Goal: Manage account settings

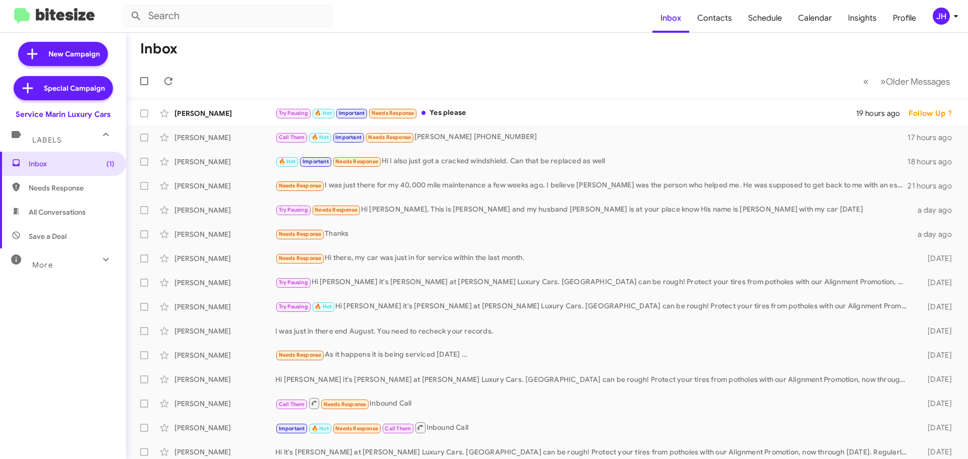
click at [933, 22] on span "JH" at bounding box center [947, 16] width 30 height 17
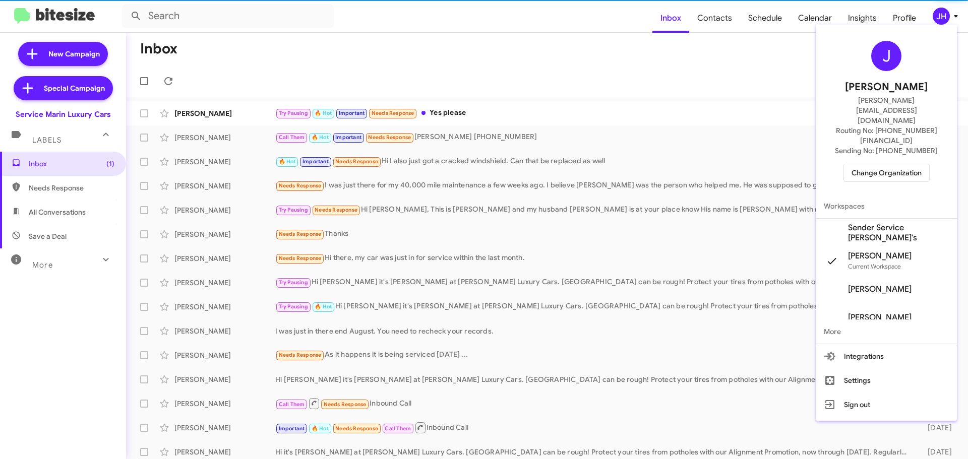
click at [853, 153] on div "J Jacob Henry jacob@bitesize.co Routing No: +1 (415) 496-2132 Sending No: +1 (4…" at bounding box center [886, 111] width 141 height 165
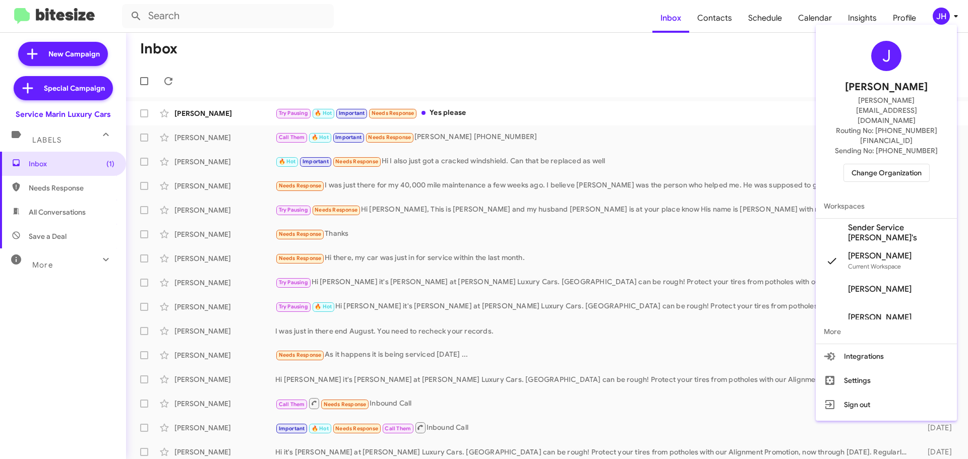
click at [857, 164] on span "Change Organization" at bounding box center [887, 172] width 70 height 17
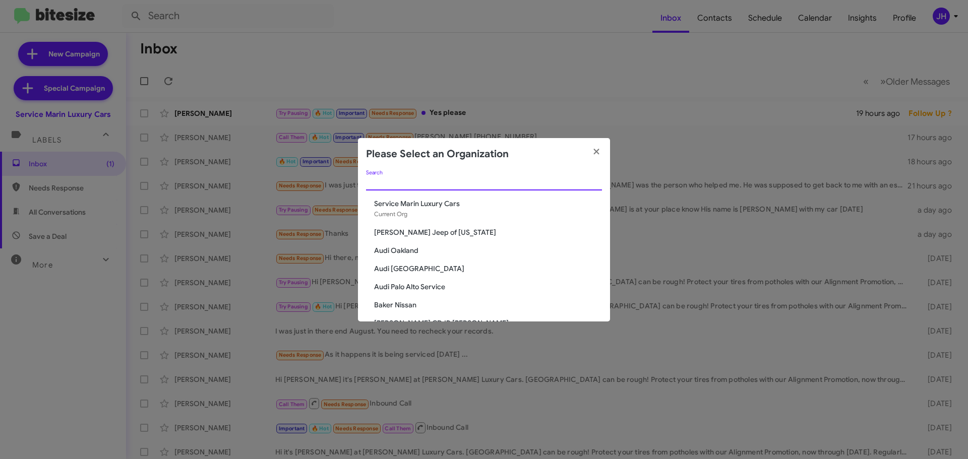
click at [426, 179] on input "Search" at bounding box center [484, 183] width 236 height 8
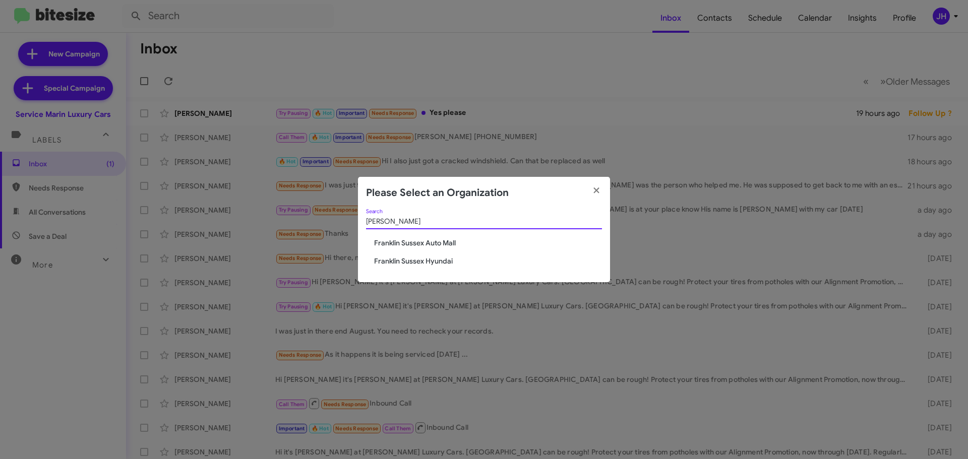
type input "fran"
click at [431, 263] on span "Franklin Sussex Hyundai" at bounding box center [488, 261] width 228 height 10
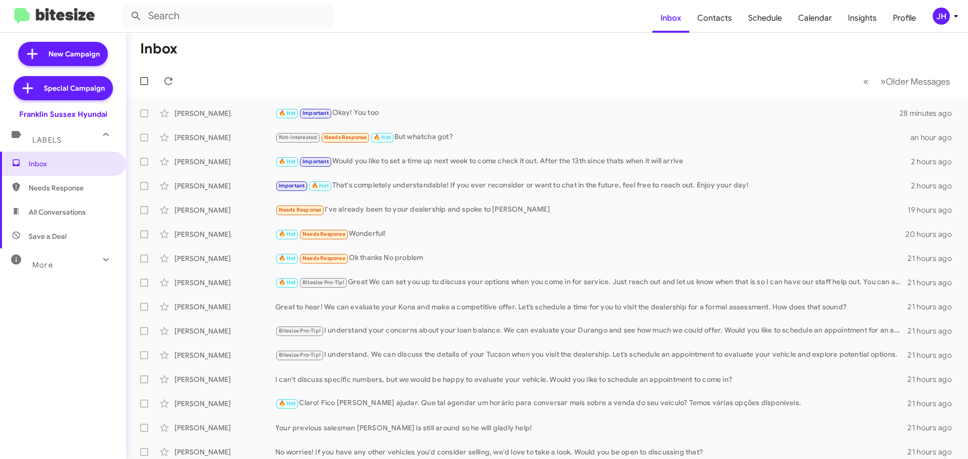
click at [952, 14] on icon at bounding box center [956, 16] width 12 height 12
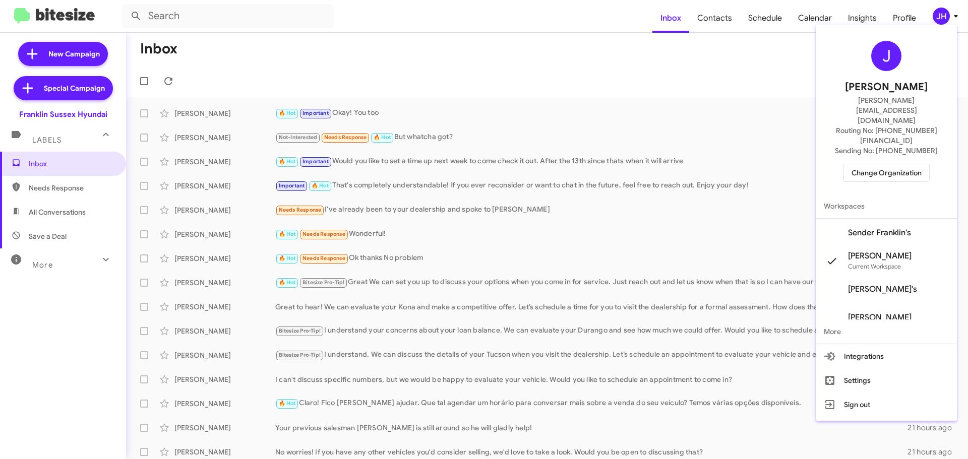
click at [884, 153] on div "J Jacob Henry jacob@bitesize.co Routing No: +1 (973) 702-3500 Sending No: +1 (9…" at bounding box center [886, 111] width 141 height 165
click at [886, 164] on span "Change Organization" at bounding box center [887, 172] width 70 height 17
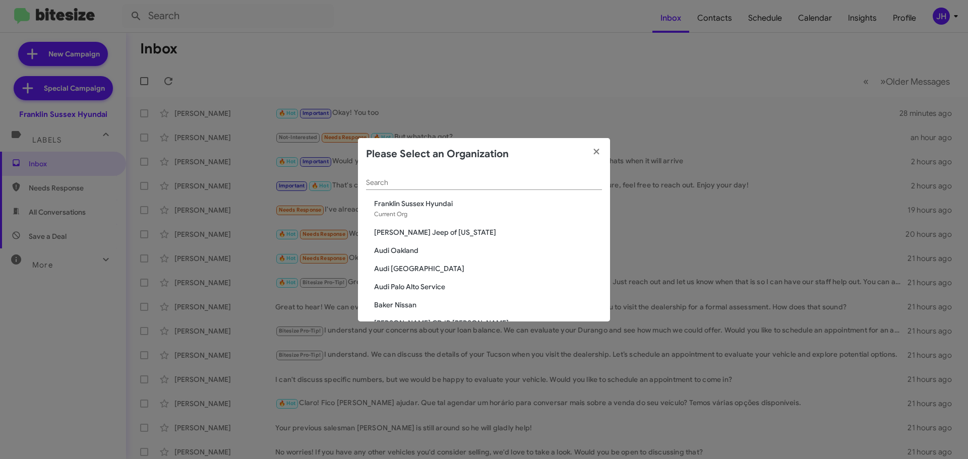
click at [432, 231] on span "Adams Jeep of Maryland" at bounding box center [488, 232] width 228 height 10
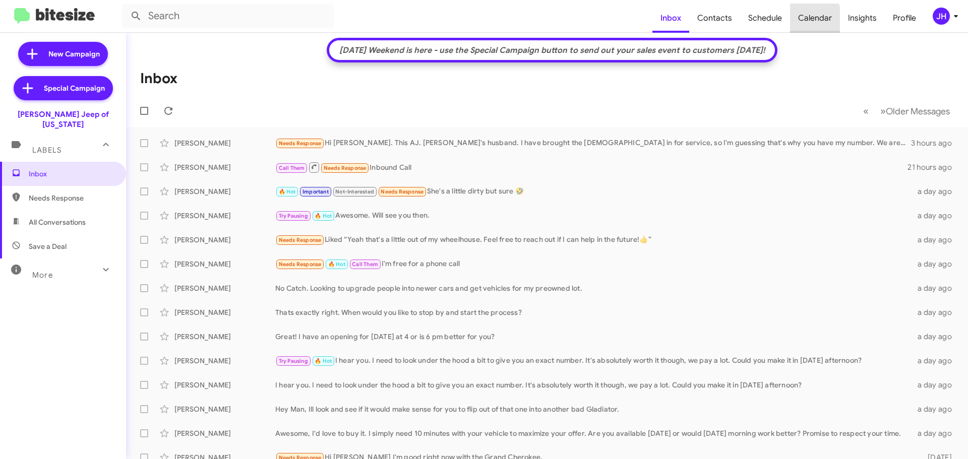
click at [805, 19] on span "Calendar" at bounding box center [815, 18] width 50 height 29
